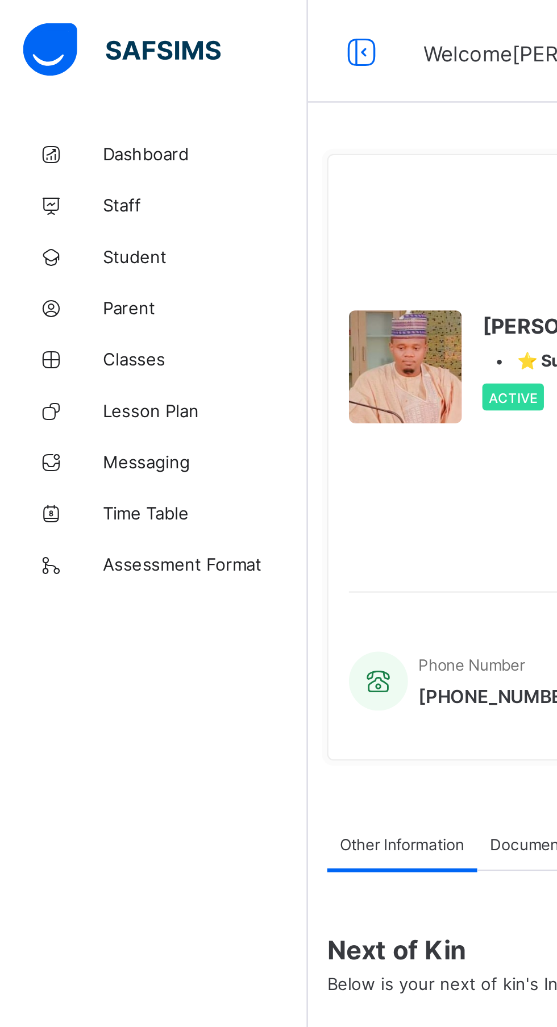
click at [65, 117] on span "Student" at bounding box center [90, 113] width 91 height 9
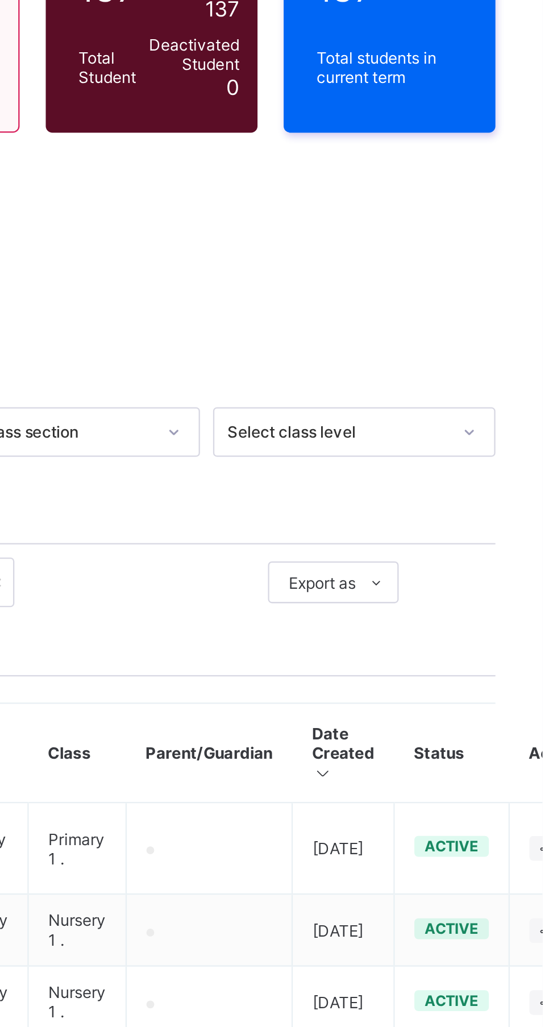
click at [0, 0] on ul "Pdf Report Excel Report Excel Report (LMS)" at bounding box center [0, 0] width 0 height 0
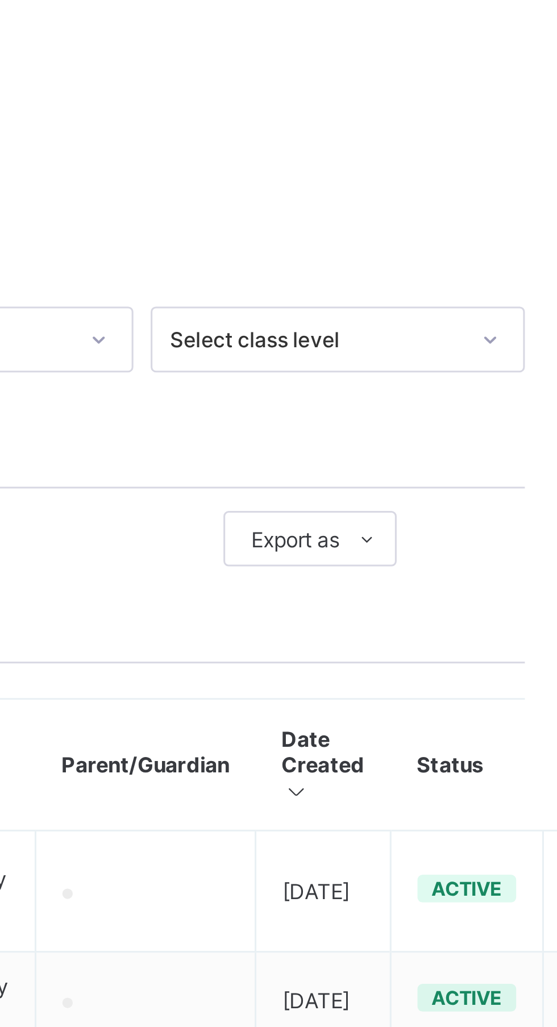
click at [0, 0] on li "Pdf Report" at bounding box center [0, 0] width 0 height 0
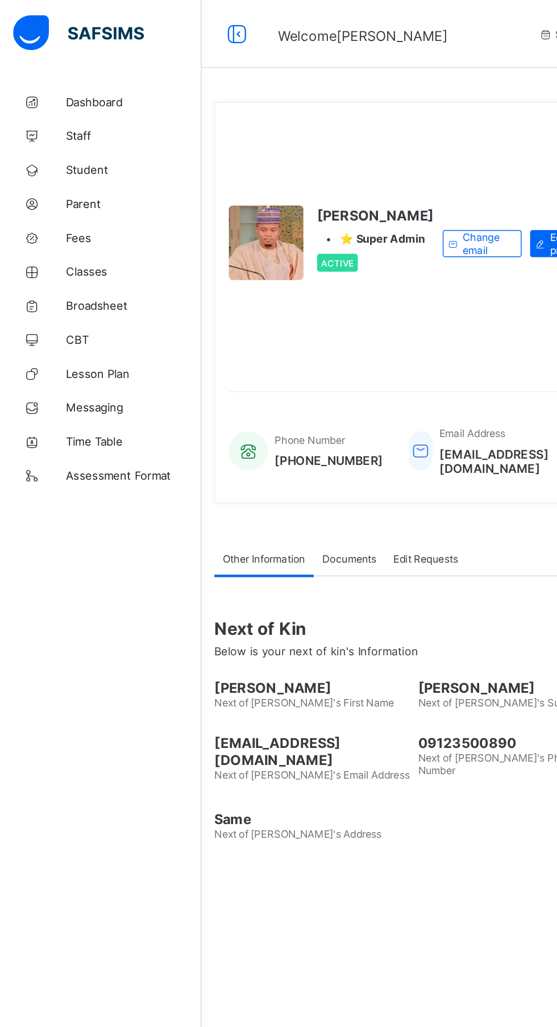
click at [69, 72] on span "Dashboard" at bounding box center [90, 68] width 91 height 9
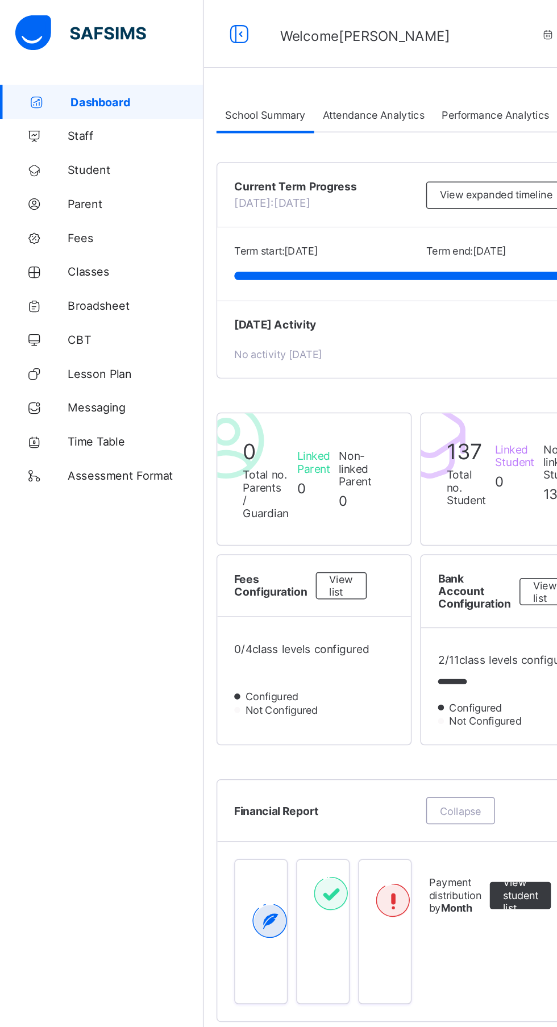
click at [256, 75] on span "Attendance Analytics" at bounding box center [250, 77] width 68 height 9
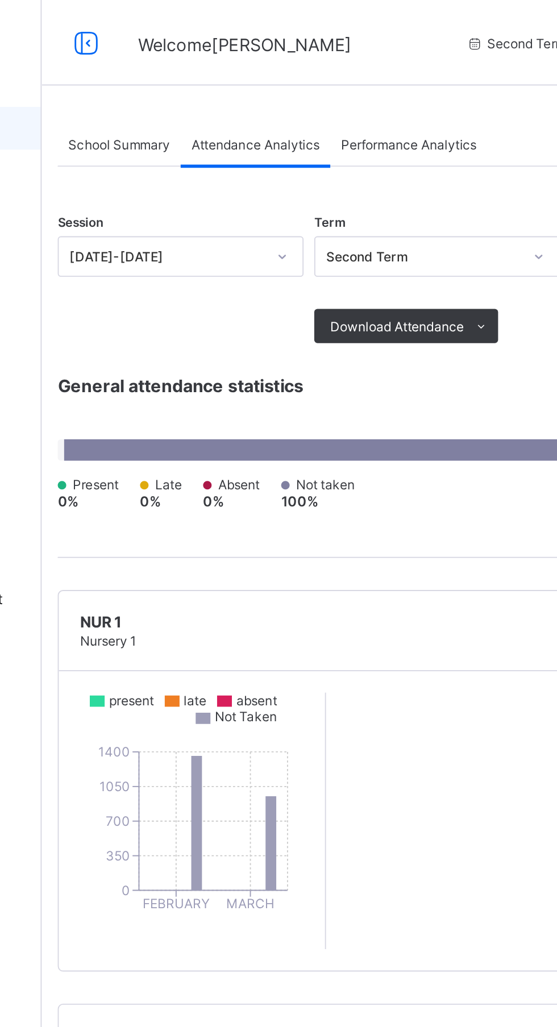
click at [337, 78] on span "Performance Analytics" at bounding box center [332, 77] width 72 height 9
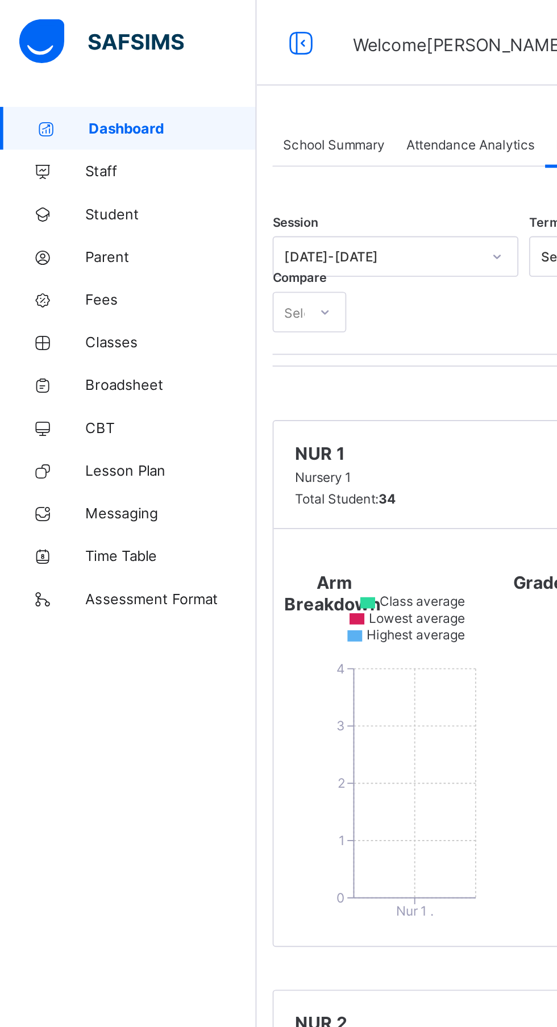
click at [55, 94] on span "Staff" at bounding box center [90, 90] width 91 height 9
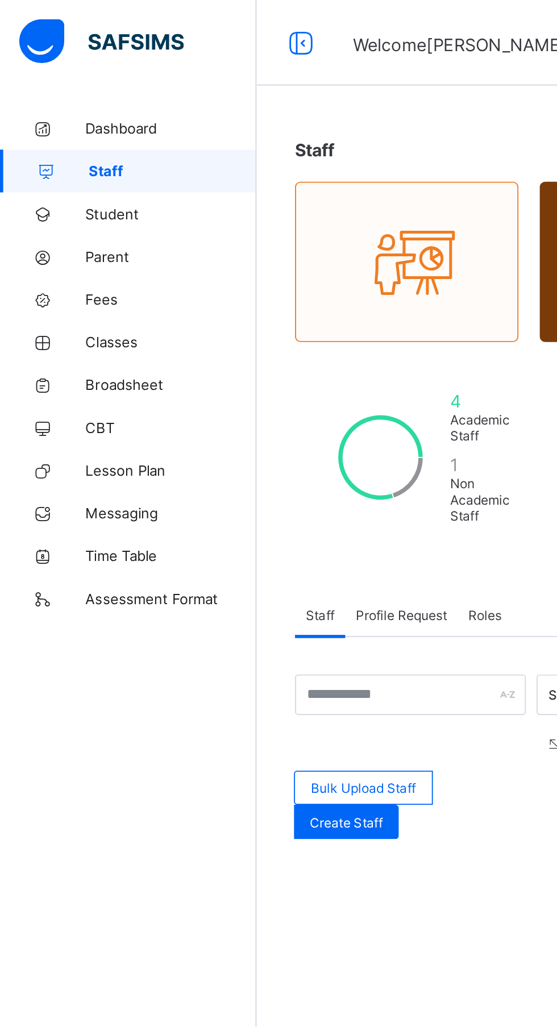
click at [64, 118] on span "Student" at bounding box center [90, 113] width 91 height 9
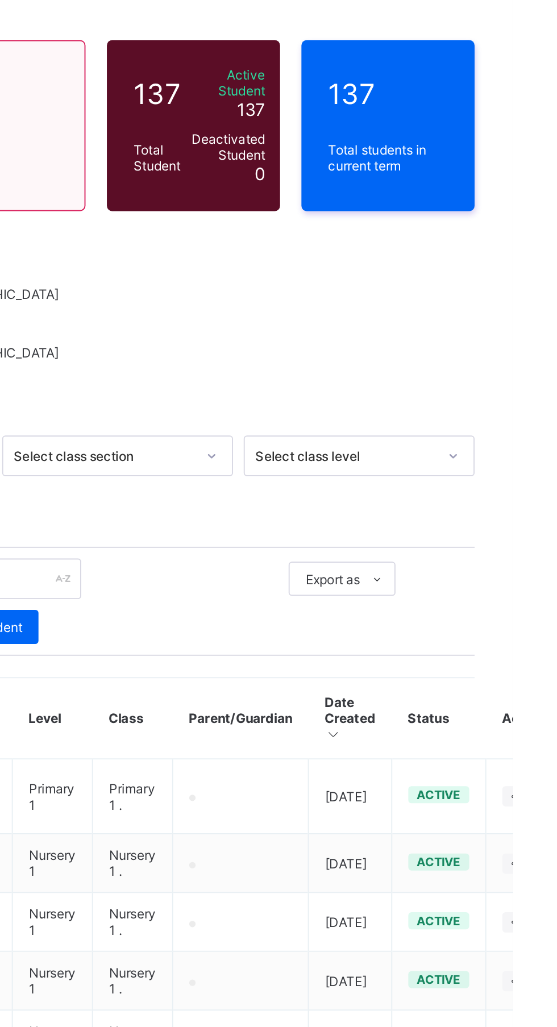
click at [474, 384] on span "Export as" at bounding box center [461, 383] width 29 height 9
click at [0, 0] on li "Pdf Report" at bounding box center [0, 0] width 0 height 0
